Goal: Use online tool/utility: Utilize a website feature to perform a specific function

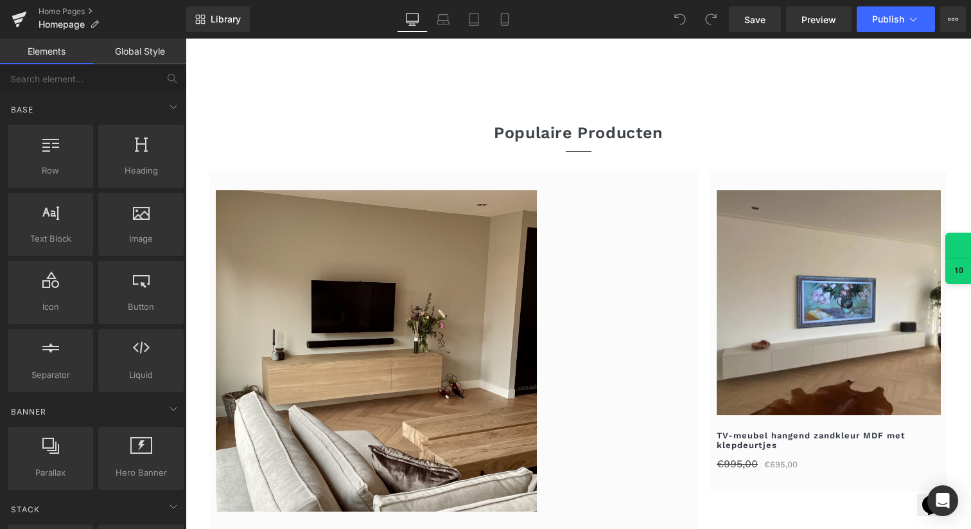
scroll to position [1174, 0]
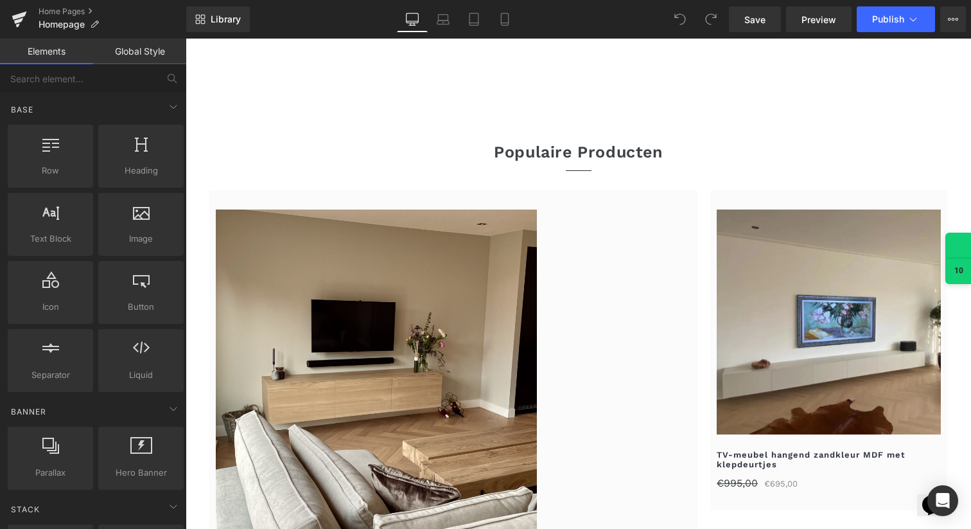
click at [371, 372] on div "(P) Image" at bounding box center [453, 369] width 475 height 321
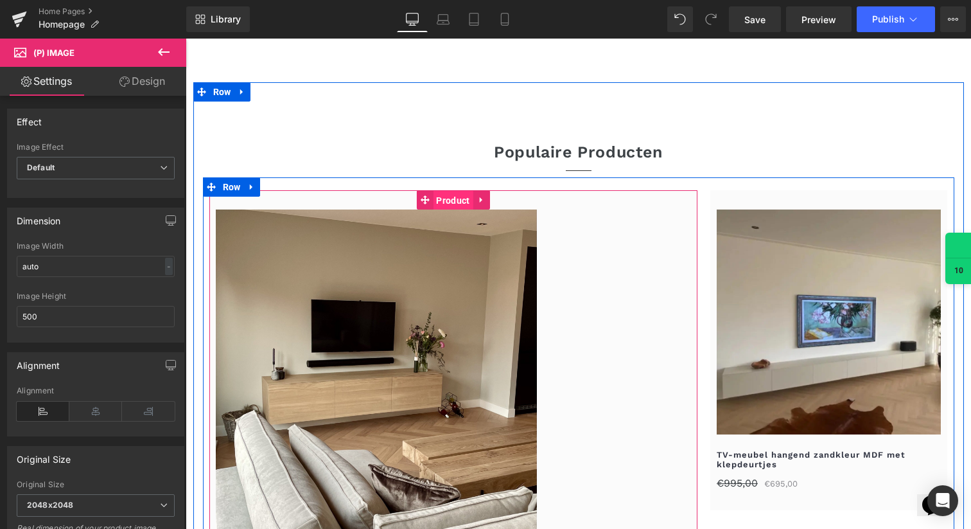
click at [448, 200] on span "Product" at bounding box center [453, 200] width 40 height 19
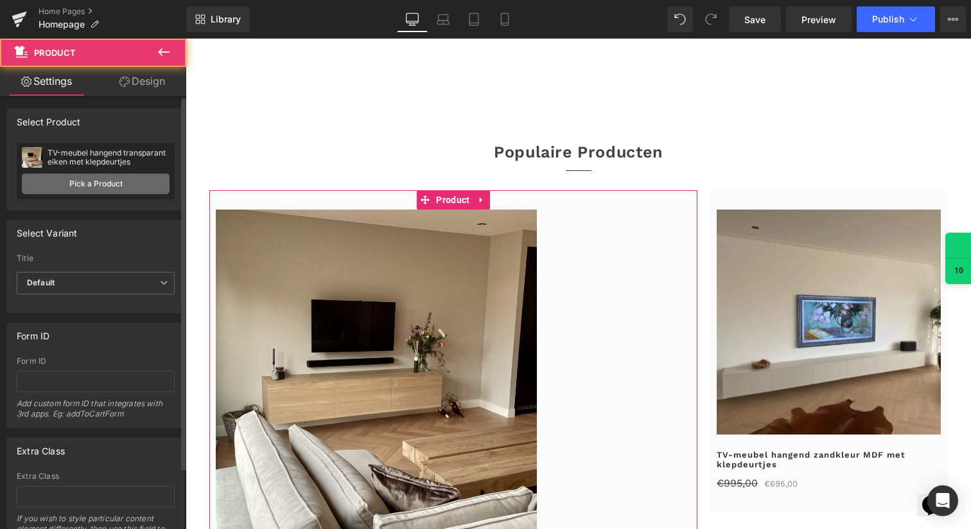
click at [78, 184] on link "Pick a Product" at bounding box center [96, 183] width 148 height 21
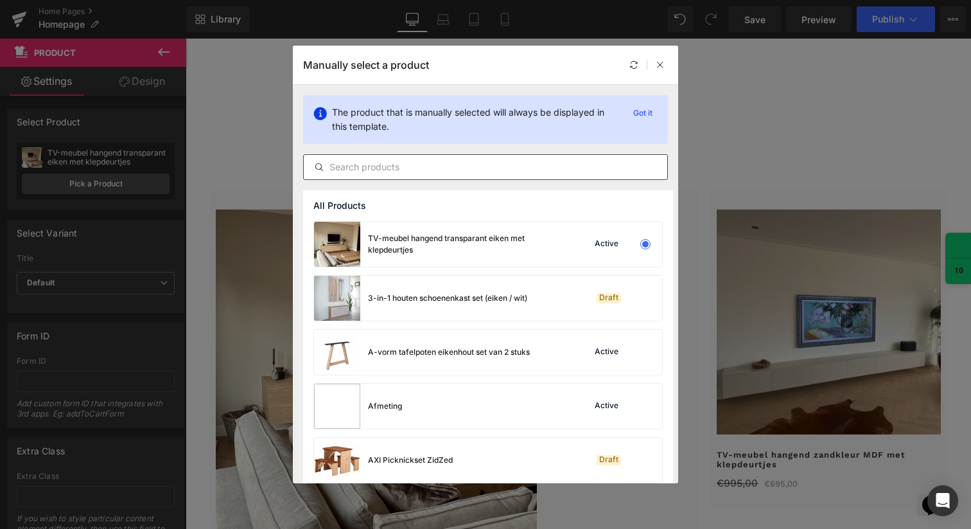
click at [375, 170] on input "text" at bounding box center [486, 166] width 364 height 15
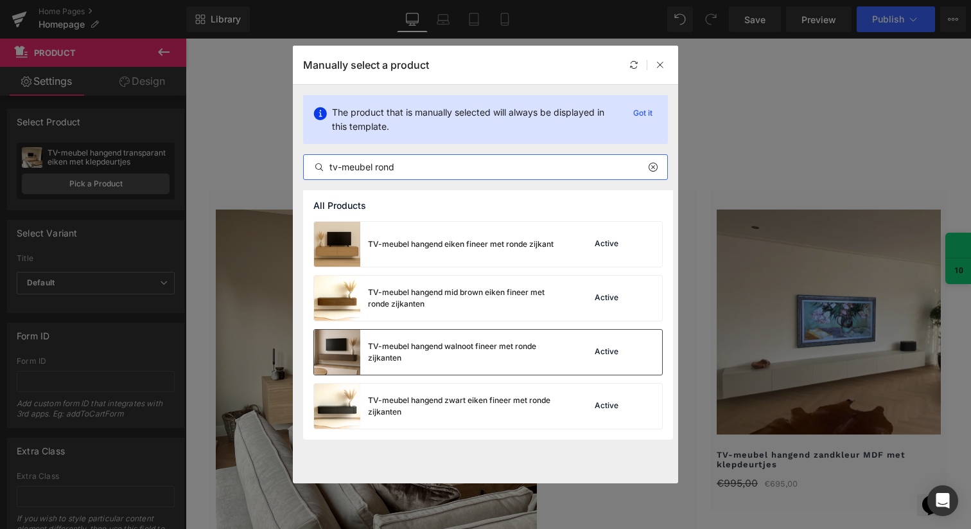
type input "tv-meubel rond"
click at [391, 351] on div "TV-meubel hangend walnoot fineer met ronde zijkanten" at bounding box center [464, 351] width 193 height 23
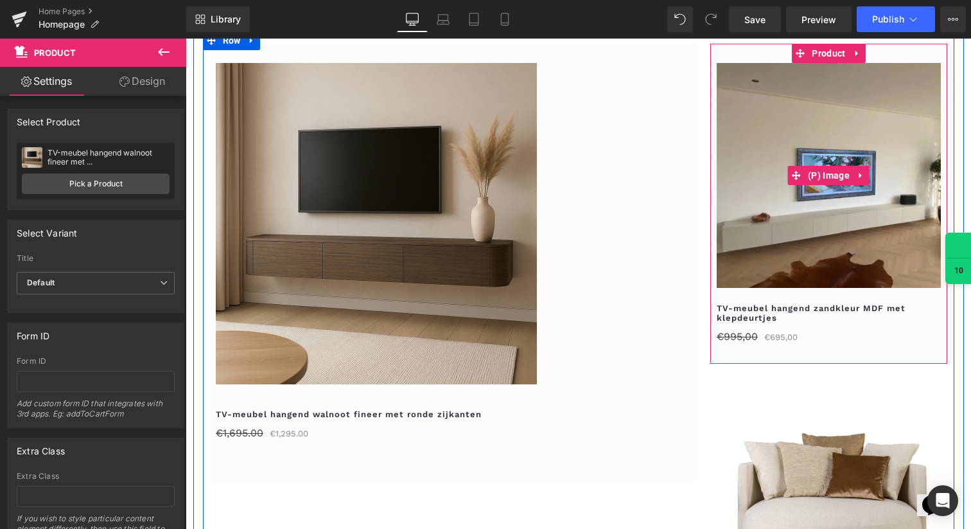
scroll to position [1316, 0]
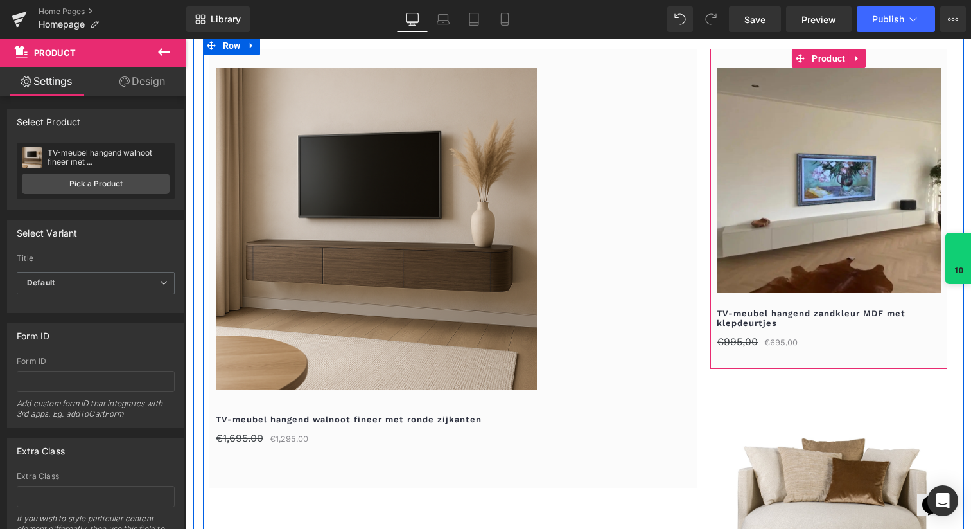
click at [827, 189] on div "(P) Image" at bounding box center [829, 180] width 225 height 225
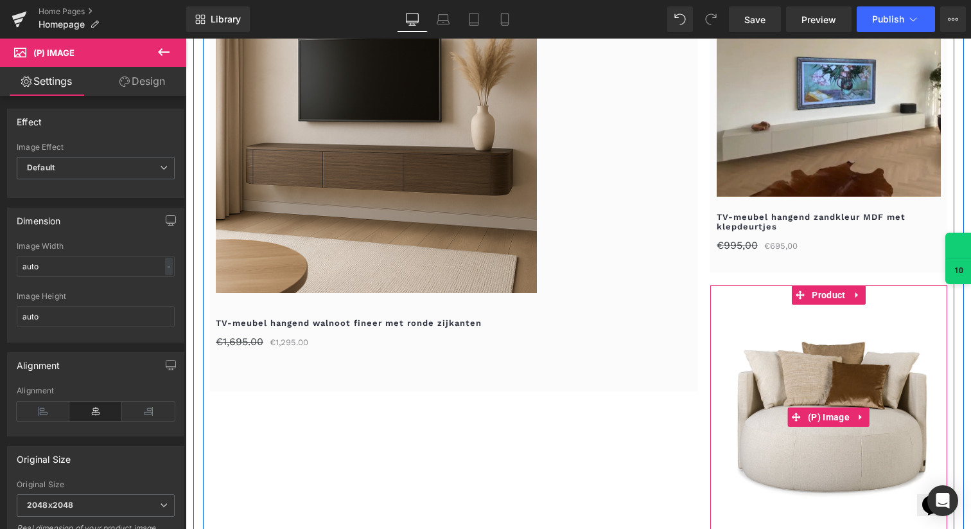
scroll to position [1414, 0]
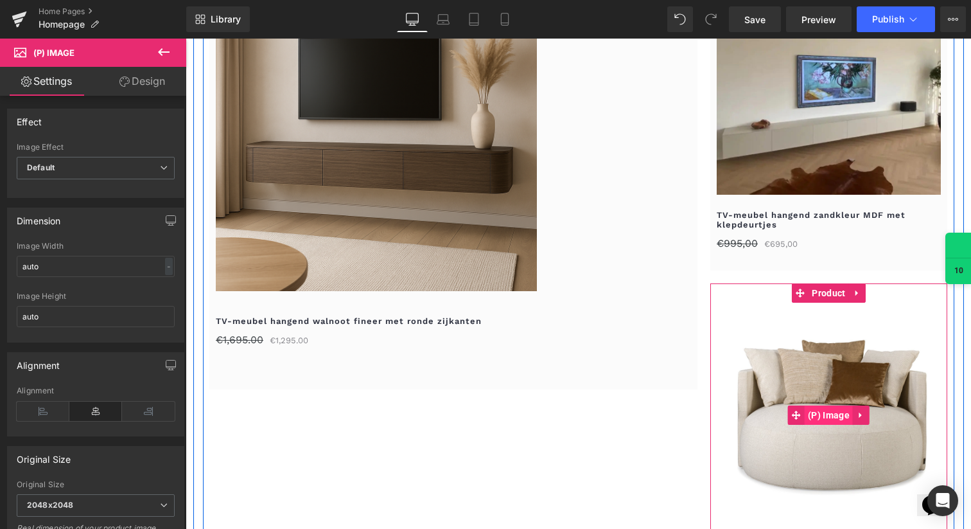
click at [832, 410] on span "(P) Image" at bounding box center [829, 414] width 48 height 19
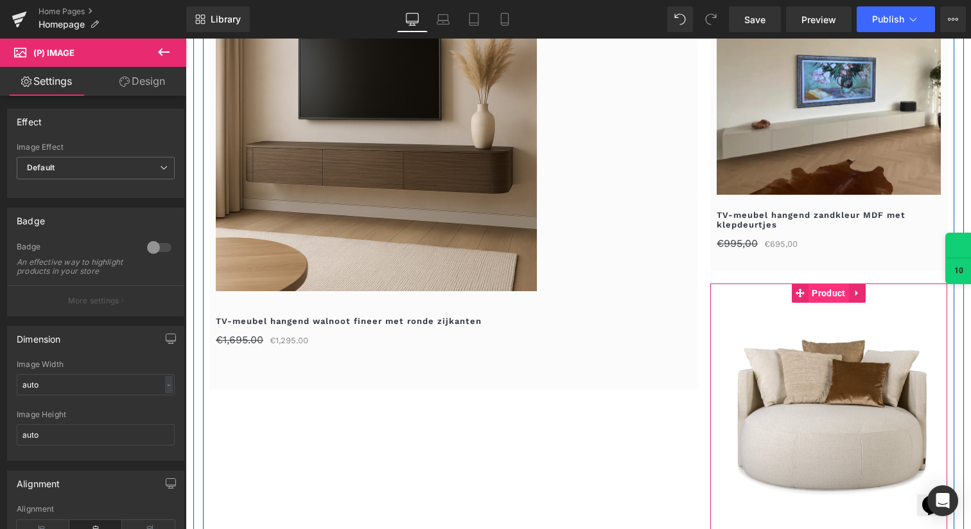
click at [827, 291] on span "Product" at bounding box center [829, 292] width 40 height 19
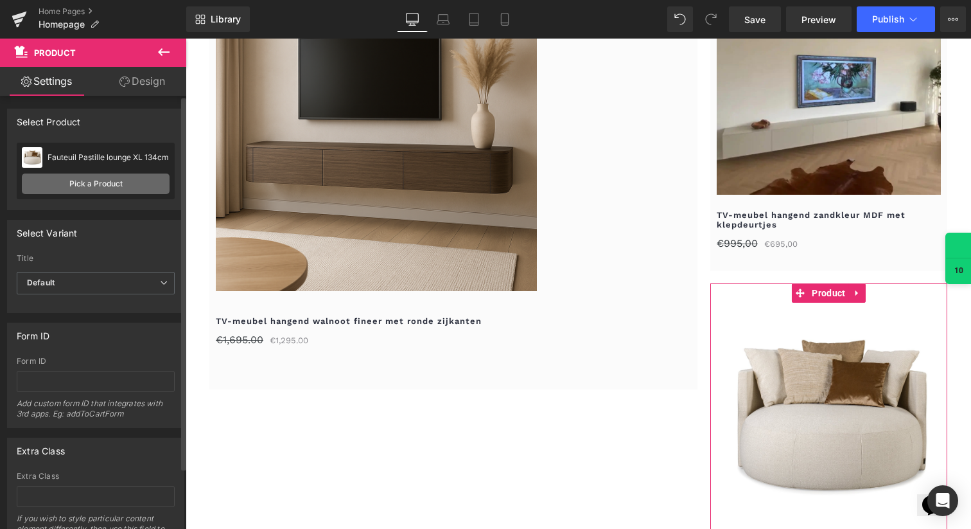
click at [99, 183] on link "Pick a Product" at bounding box center [96, 183] width 148 height 21
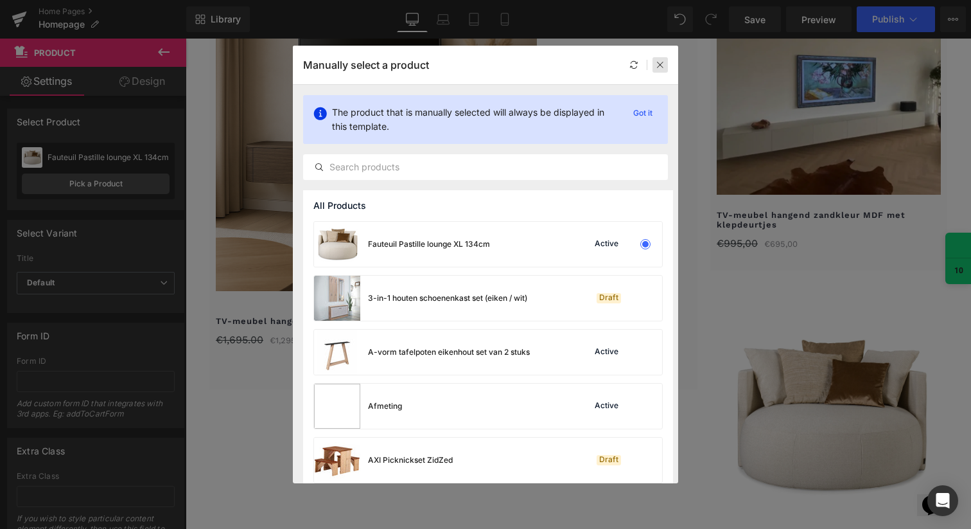
click at [661, 60] on icon at bounding box center [660, 64] width 9 height 9
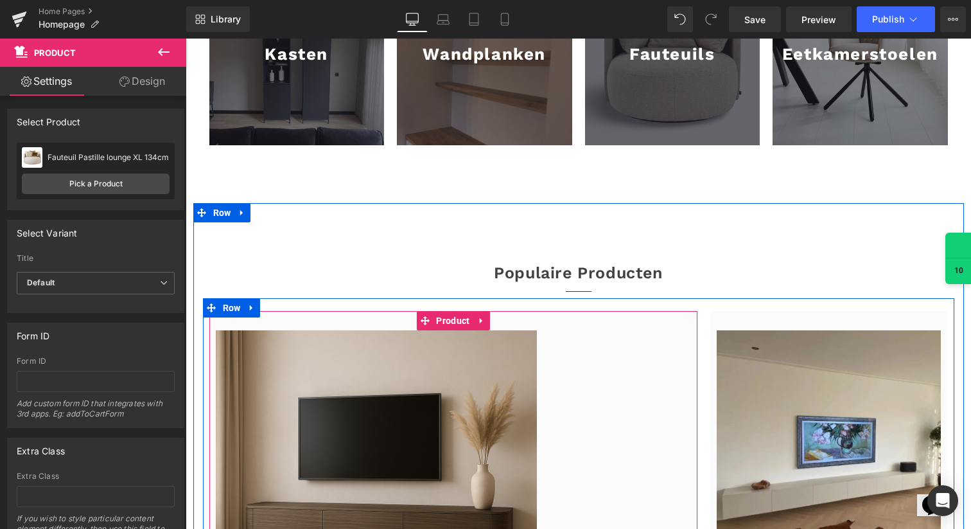
scroll to position [1037, 0]
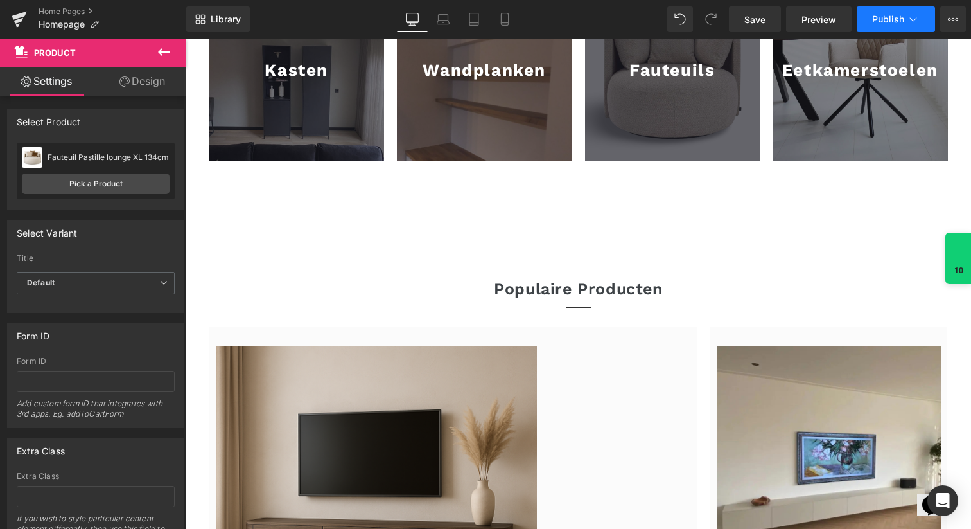
click at [891, 12] on button "Publish" at bounding box center [896, 19] width 78 height 26
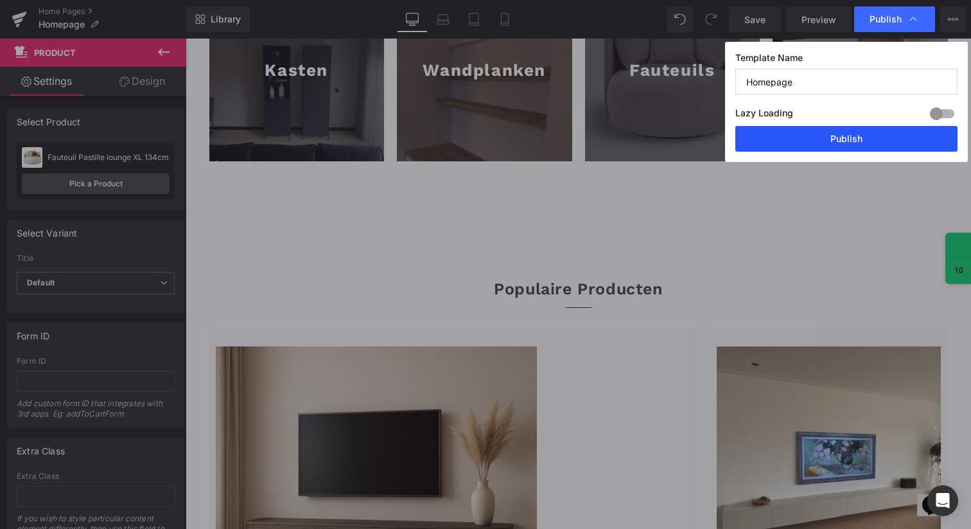
click at [836, 143] on button "Publish" at bounding box center [847, 139] width 222 height 26
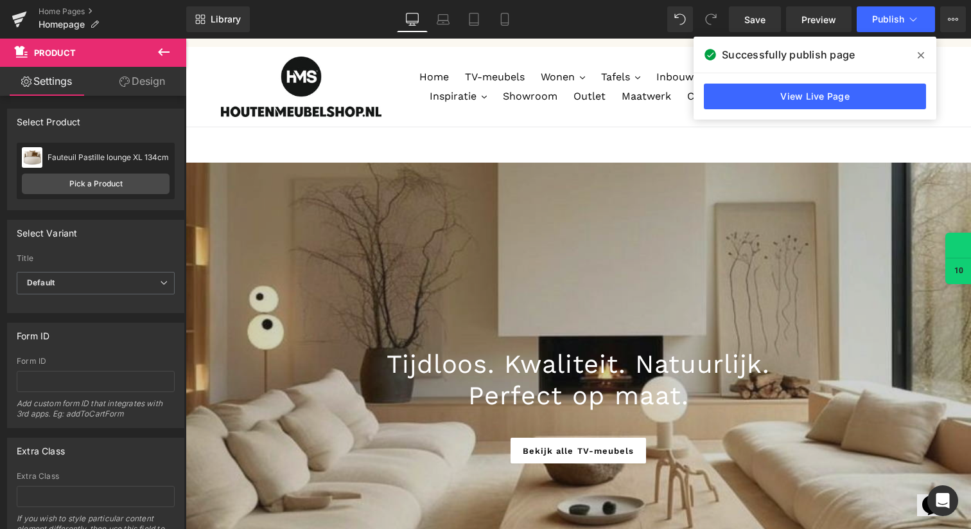
scroll to position [0, 0]
